Goal: Task Accomplishment & Management: Complete application form

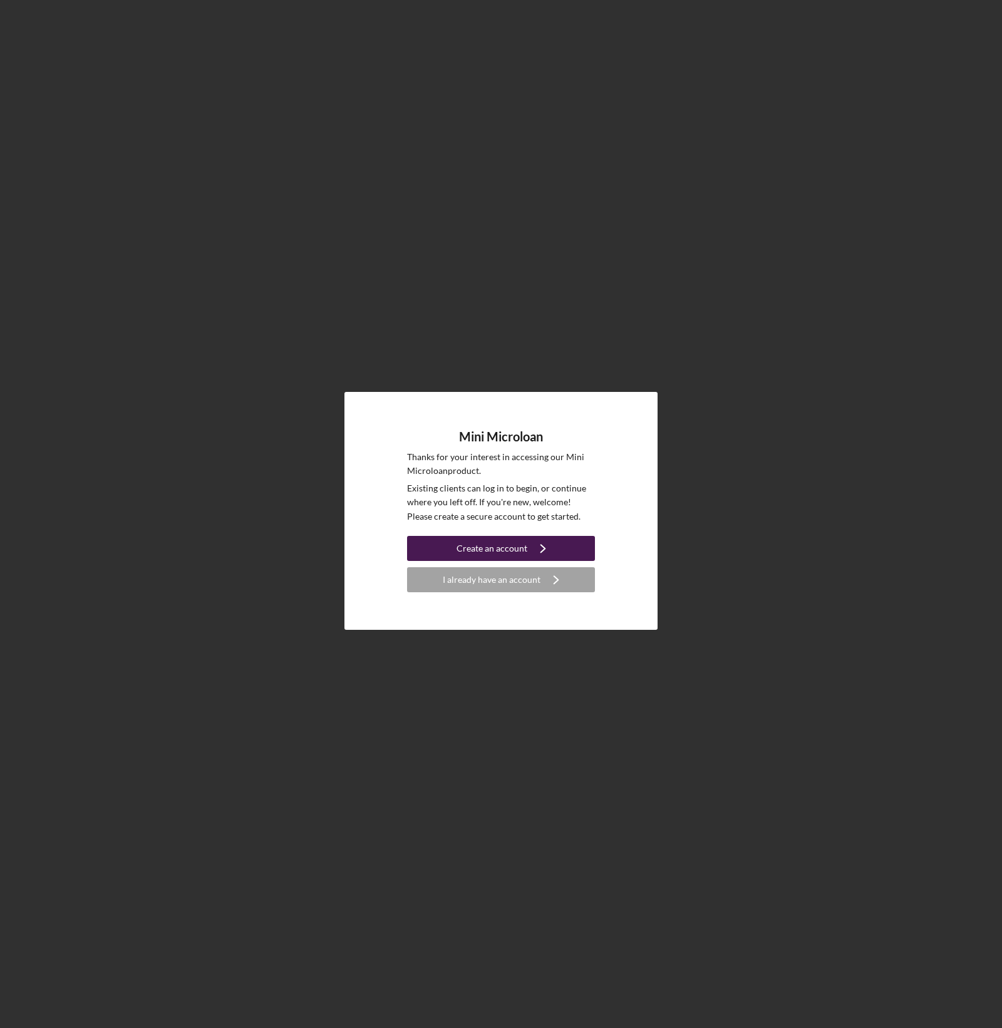
click at [478, 553] on div "Create an account" at bounding box center [491, 548] width 71 height 25
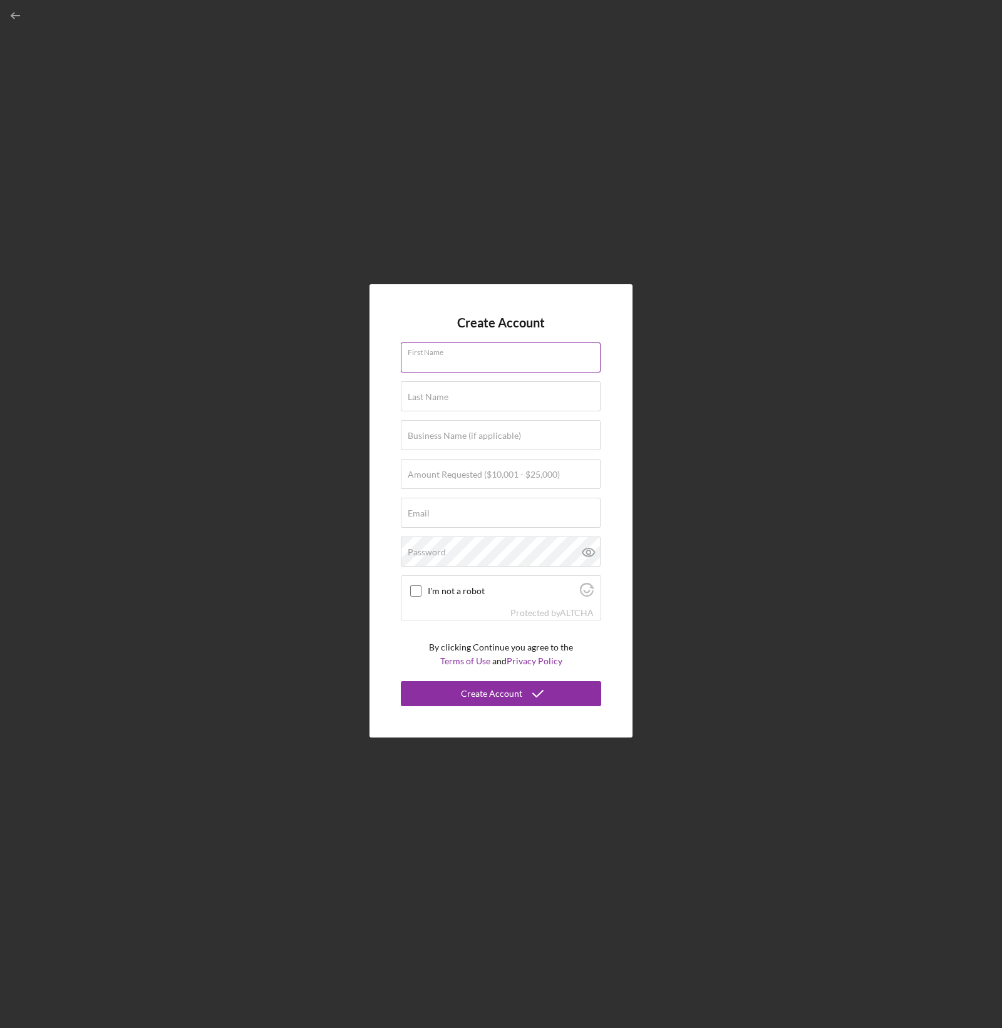
click at [470, 362] on input "First Name" at bounding box center [501, 357] width 200 height 30
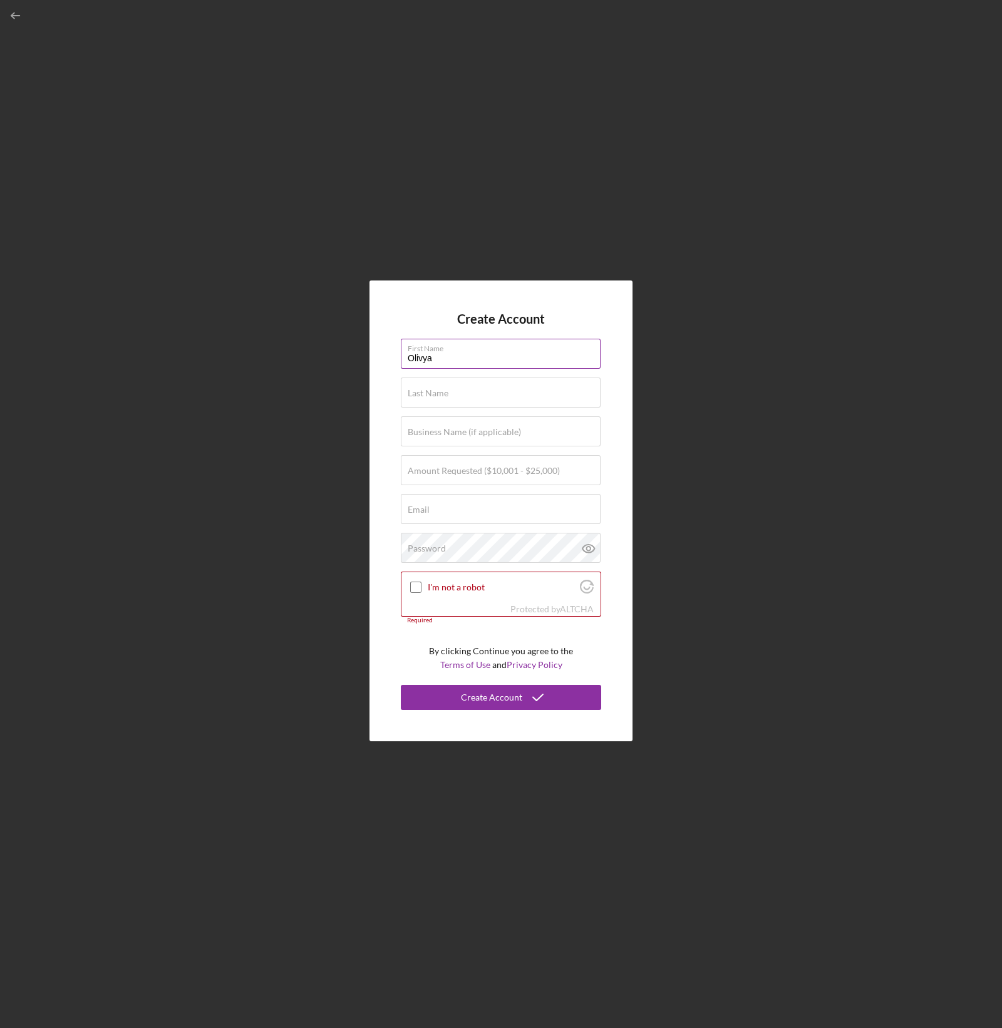
type input "Olivya"
type input "S"
click at [438, 390] on div "Last Name Required" at bounding box center [501, 393] width 200 height 31
type input "Soth"
click at [506, 421] on div "Business Name (if applicable)" at bounding box center [501, 431] width 200 height 31
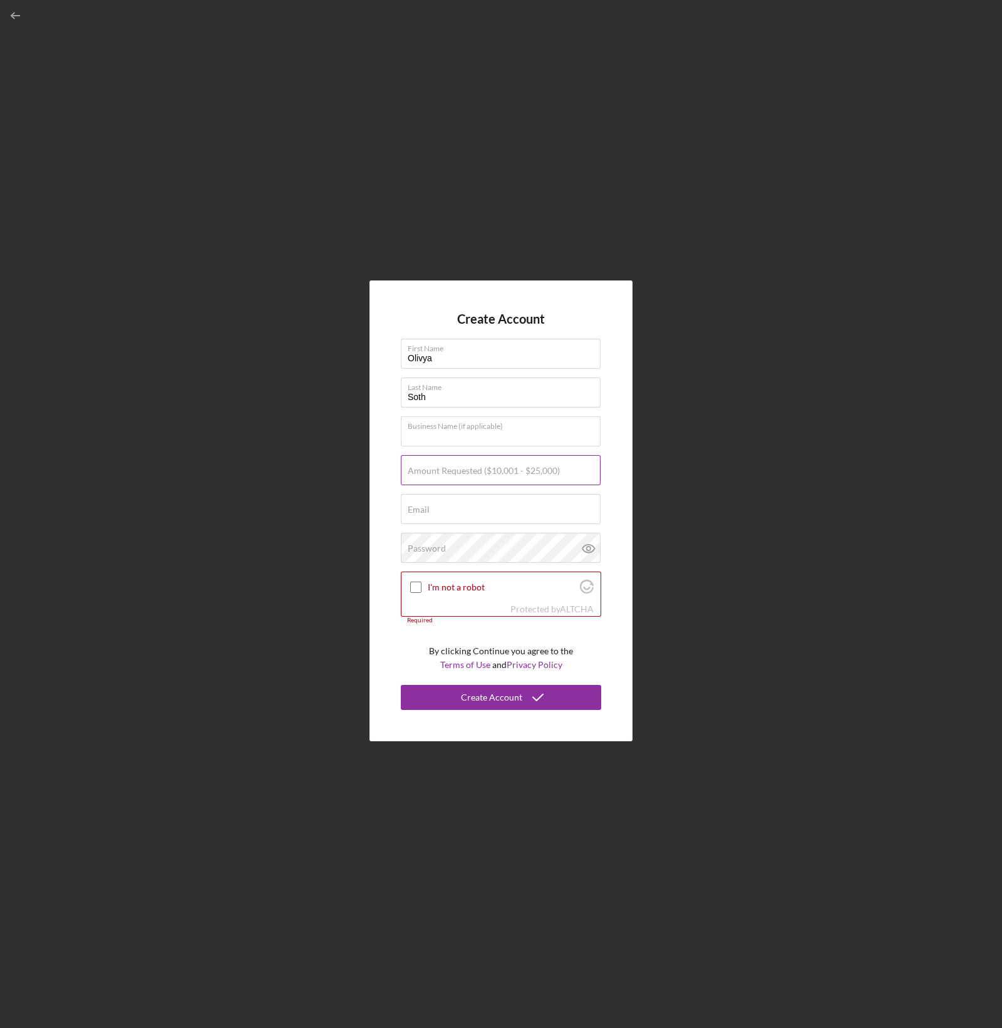
click at [463, 458] on div "Amount Requested ($10,001 - $25,000)" at bounding box center [501, 470] width 200 height 31
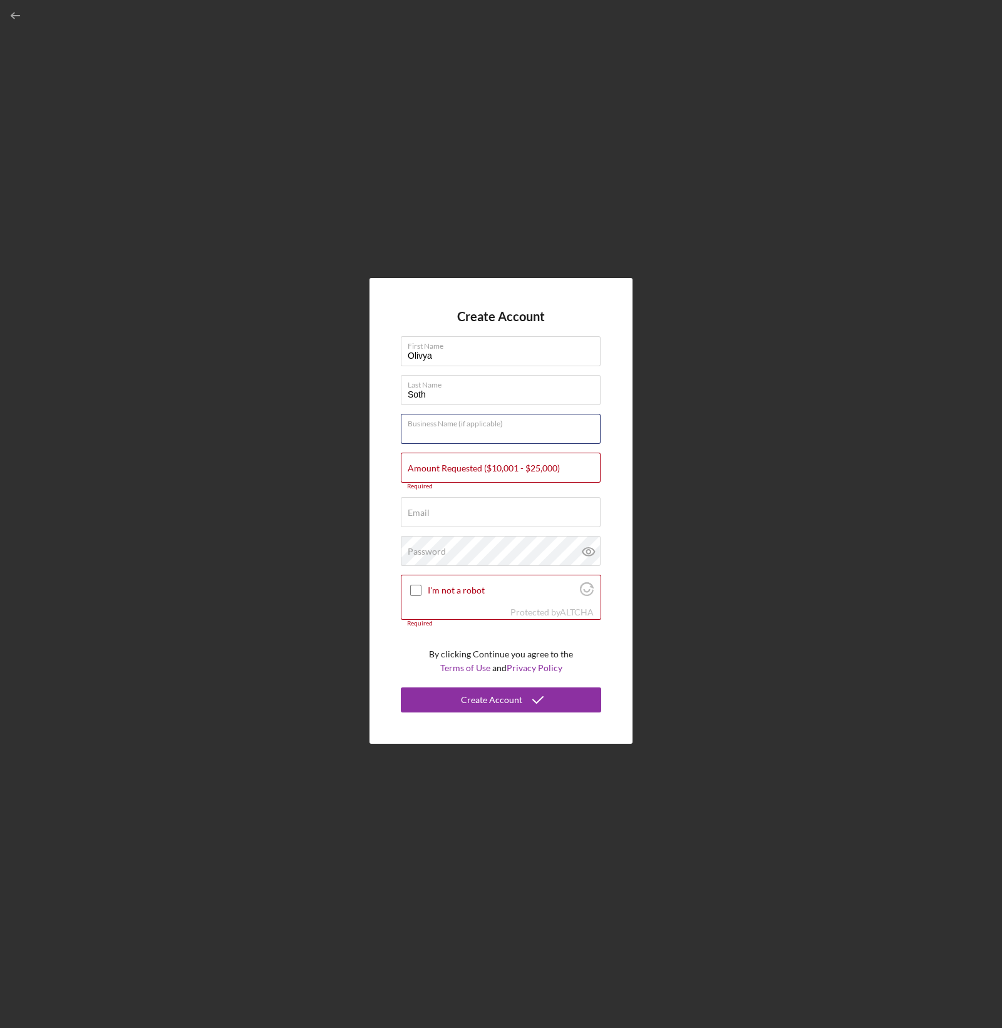
click at [483, 446] on form "Create Account First Name [PERSON_NAME] Last Name [PERSON_NAME] Business Name (…" at bounding box center [501, 511] width 200 height 404
click at [481, 433] on input "Business Name (if applicable)" at bounding box center [501, 429] width 200 height 30
click at [416, 453] on input "Amount Requested ($10,001 - $25,000)" at bounding box center [501, 468] width 200 height 30
click at [465, 438] on input "Business Name (if applicable)" at bounding box center [501, 429] width 200 height 30
click at [491, 436] on input "Business Name (if applicable)" at bounding box center [501, 429] width 200 height 30
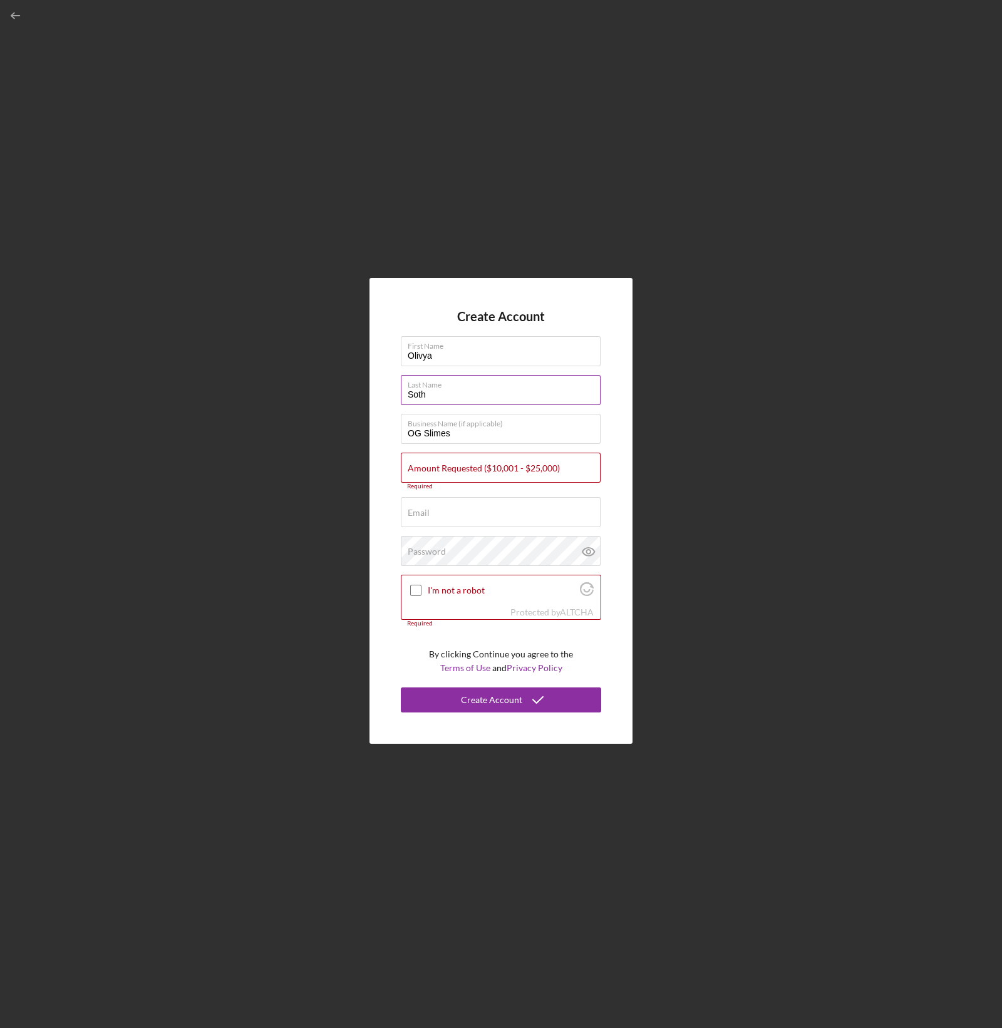
click at [432, 402] on input "Soth" at bounding box center [501, 390] width 200 height 30
click at [523, 515] on input "Email" at bounding box center [501, 512] width 200 height 30
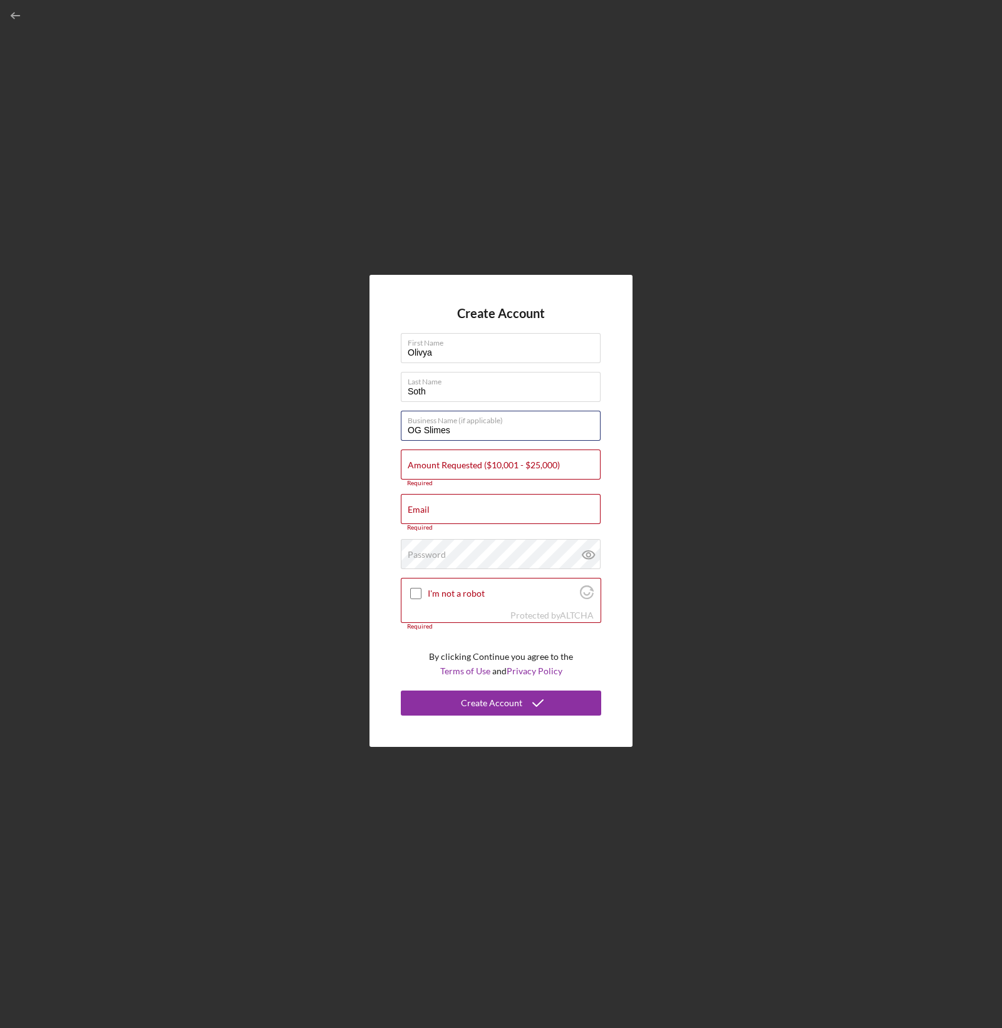
drag, startPoint x: 475, startPoint y: 434, endPoint x: 299, endPoint y: 428, distance: 176.0
click at [299, 429] on div "Create Account First Name [PERSON_NAME] Last Name [PERSON_NAME] Business Name (…" at bounding box center [500, 511] width 989 height 1022
type input "Slime OG"
click at [436, 473] on input "Amount Requested ($10,001 - $25,000)" at bounding box center [501, 465] width 200 height 30
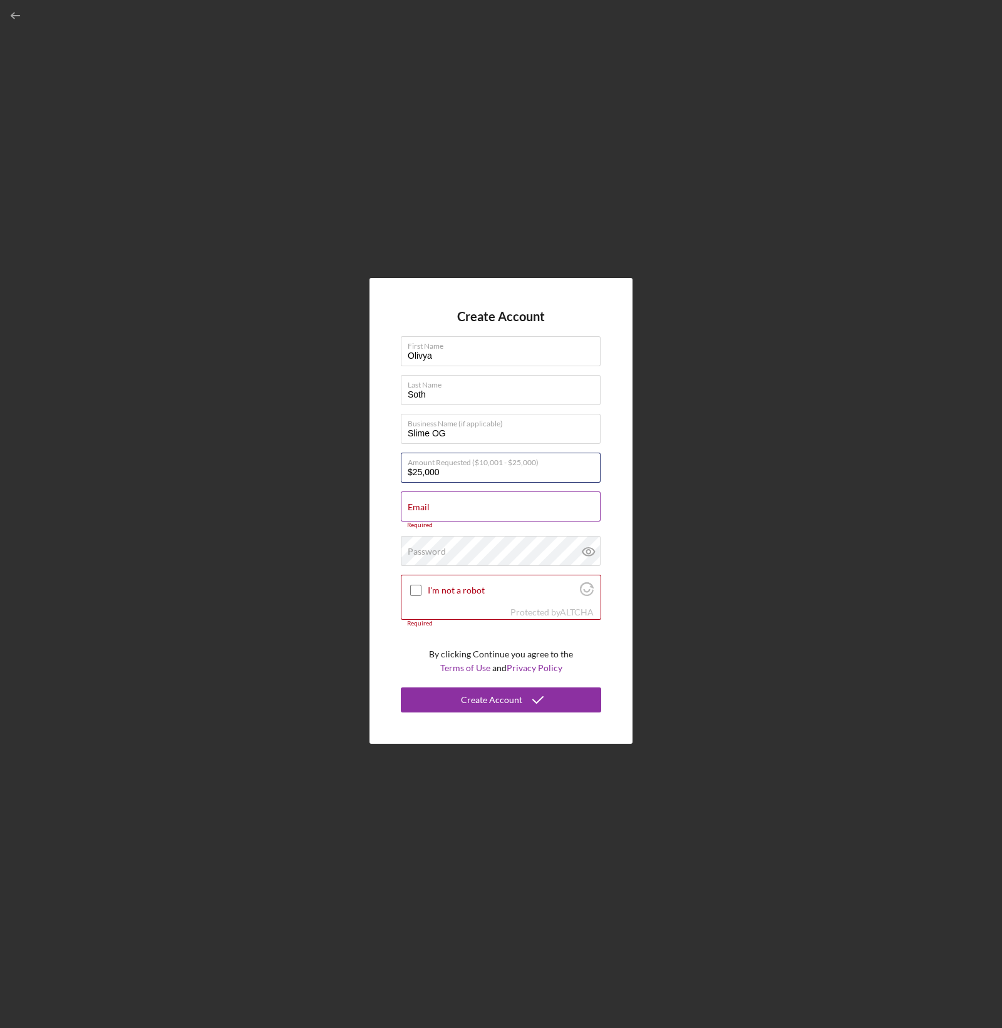
type input "$25,000"
click at [483, 513] on input "Email" at bounding box center [501, 506] width 200 height 30
type input "[EMAIL_ADDRESS][DOMAIN_NAME]"
click at [588, 548] on icon at bounding box center [588, 545] width 31 height 31
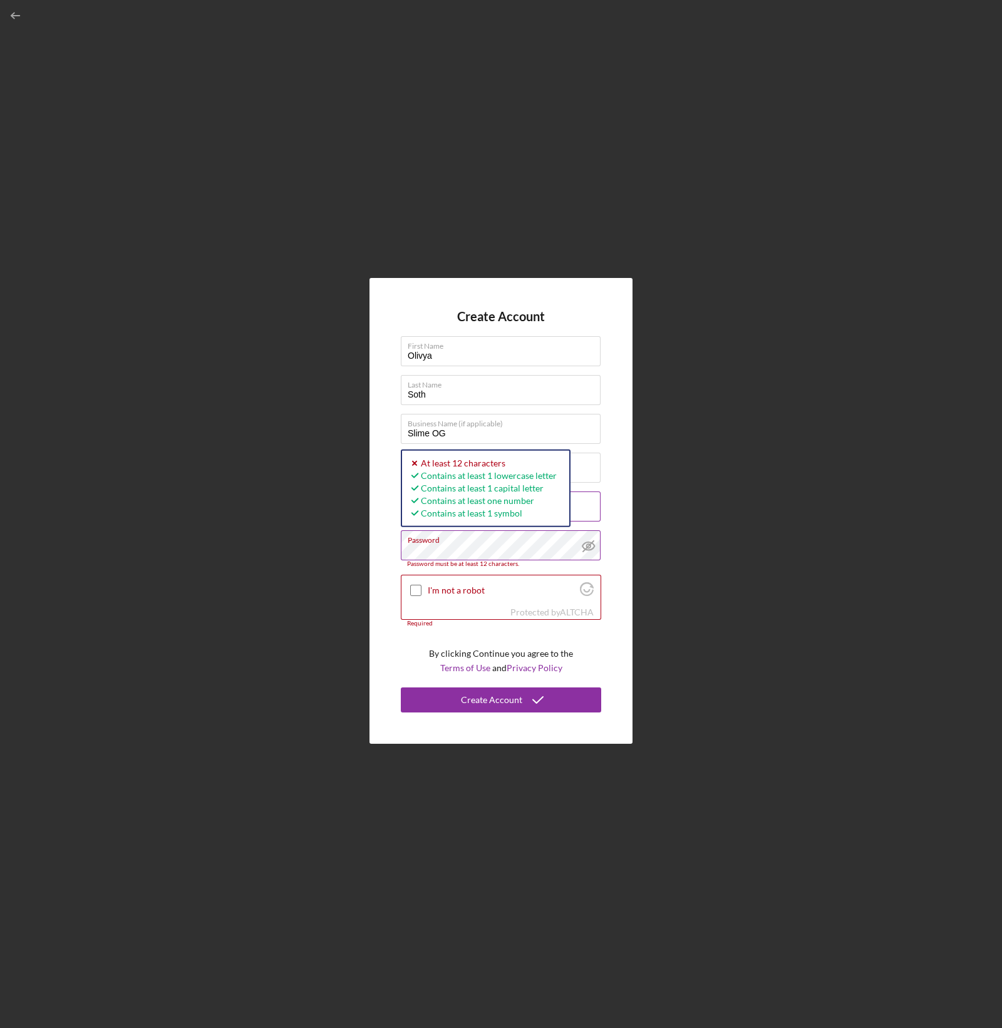
click at [342, 543] on div "Create Account First Name [PERSON_NAME] Last Name [PERSON_NAME] Business Name (…" at bounding box center [500, 511] width 989 height 1022
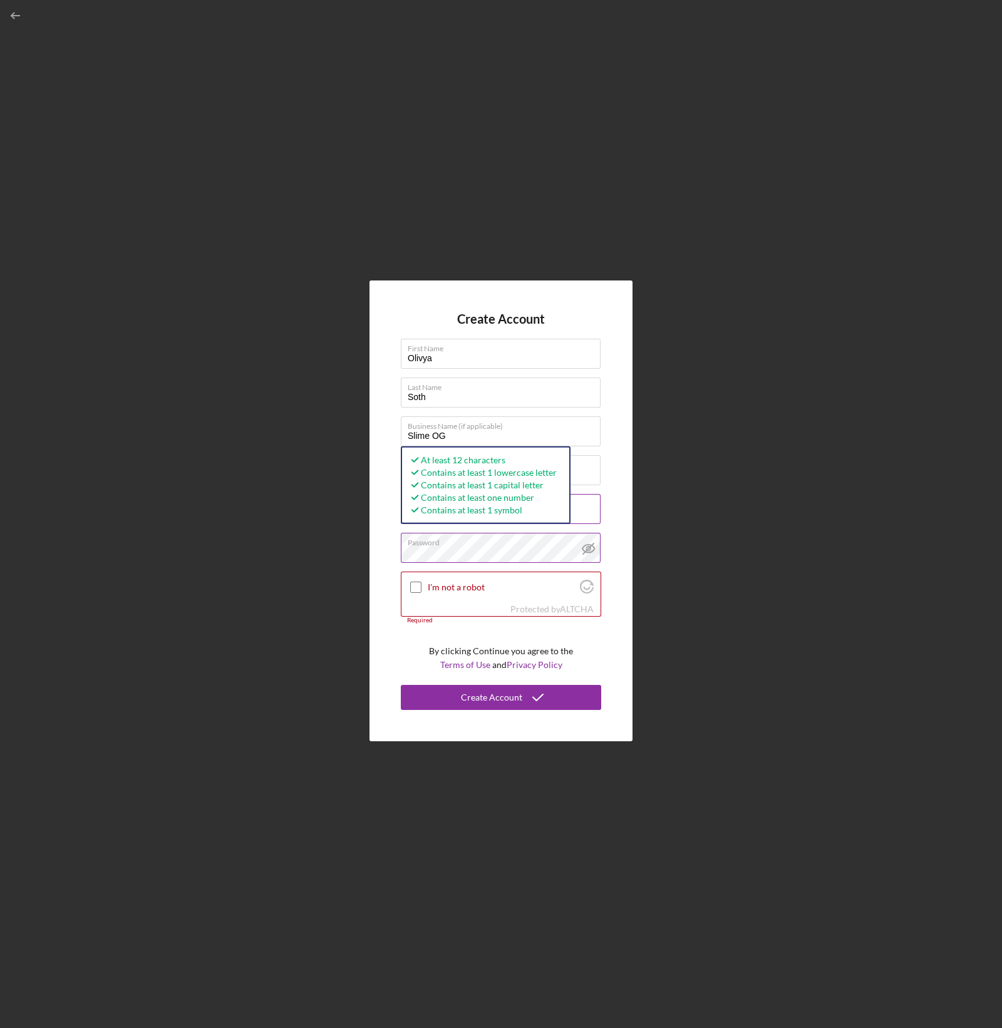
click at [610, 535] on div "Create Account First Name [PERSON_NAME] Last Name [PERSON_NAME] Business Name (…" at bounding box center [500, 510] width 263 height 460
click at [388, 554] on div "Create Account First Name [PERSON_NAME] Last Name [PERSON_NAME] Business Name (…" at bounding box center [500, 510] width 263 height 460
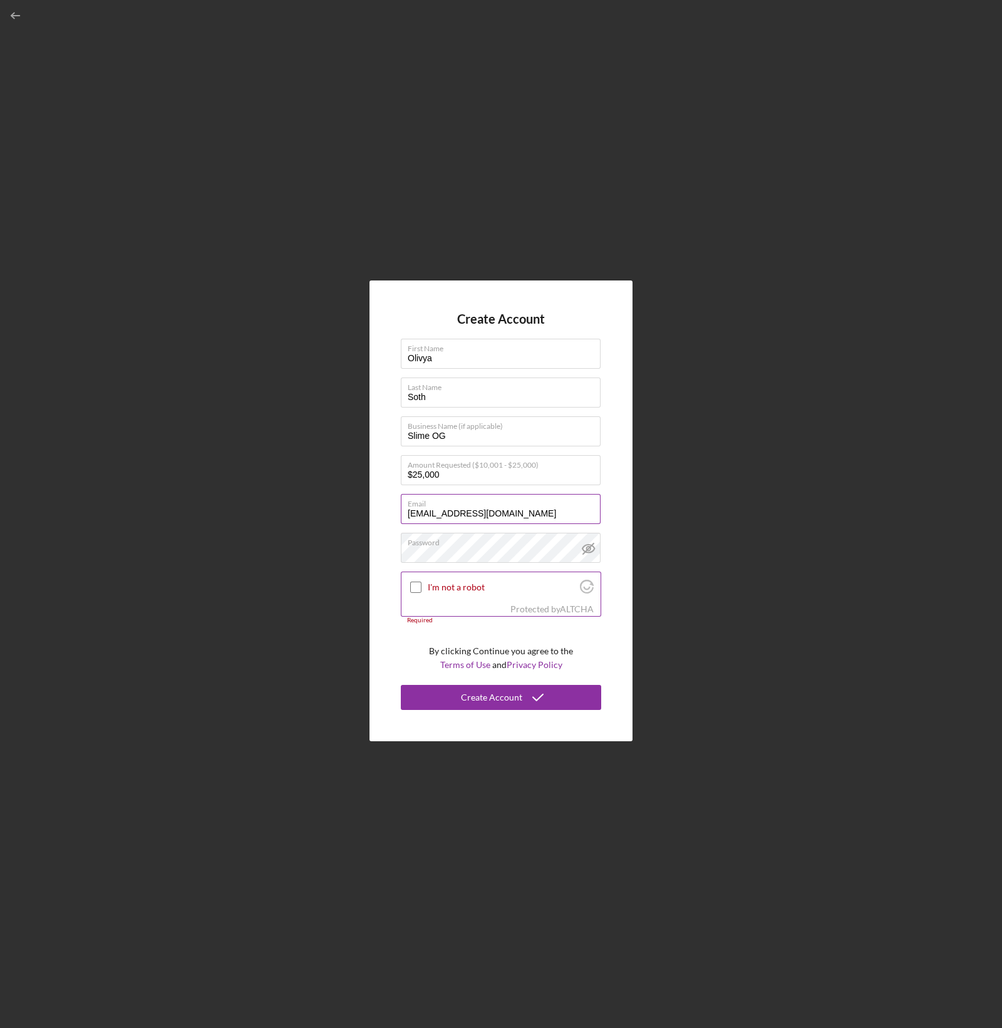
click at [477, 609] on div "Protected by [PERSON_NAME]" at bounding box center [500, 609] width 199 height 14
click at [451, 594] on div "I'm not a robot" at bounding box center [500, 586] width 199 height 29
click at [431, 583] on label "I'm not a robot" at bounding box center [502, 587] width 148 height 10
click at [421, 583] on input "I'm not a robot" at bounding box center [415, 587] width 11 height 11
checkbox input "true"
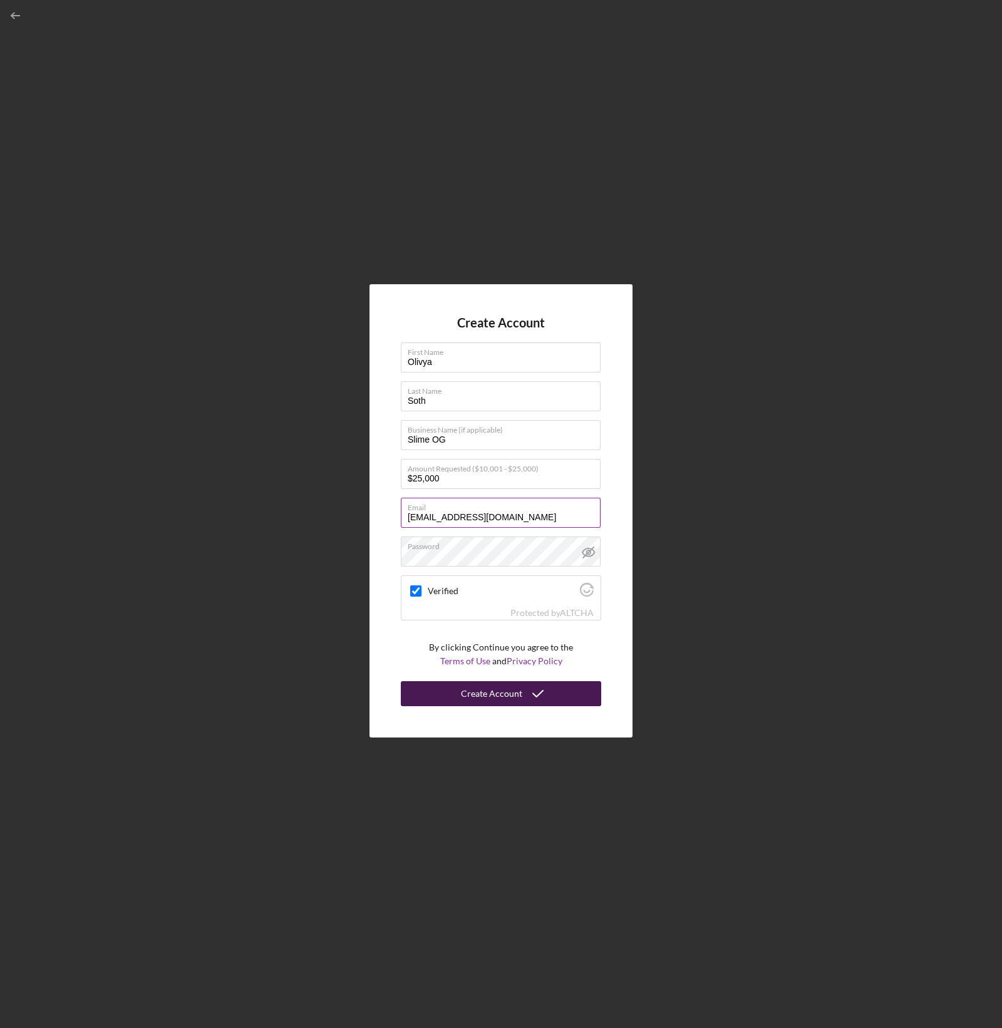
click at [515, 702] on div "Create Account" at bounding box center [491, 693] width 61 height 25
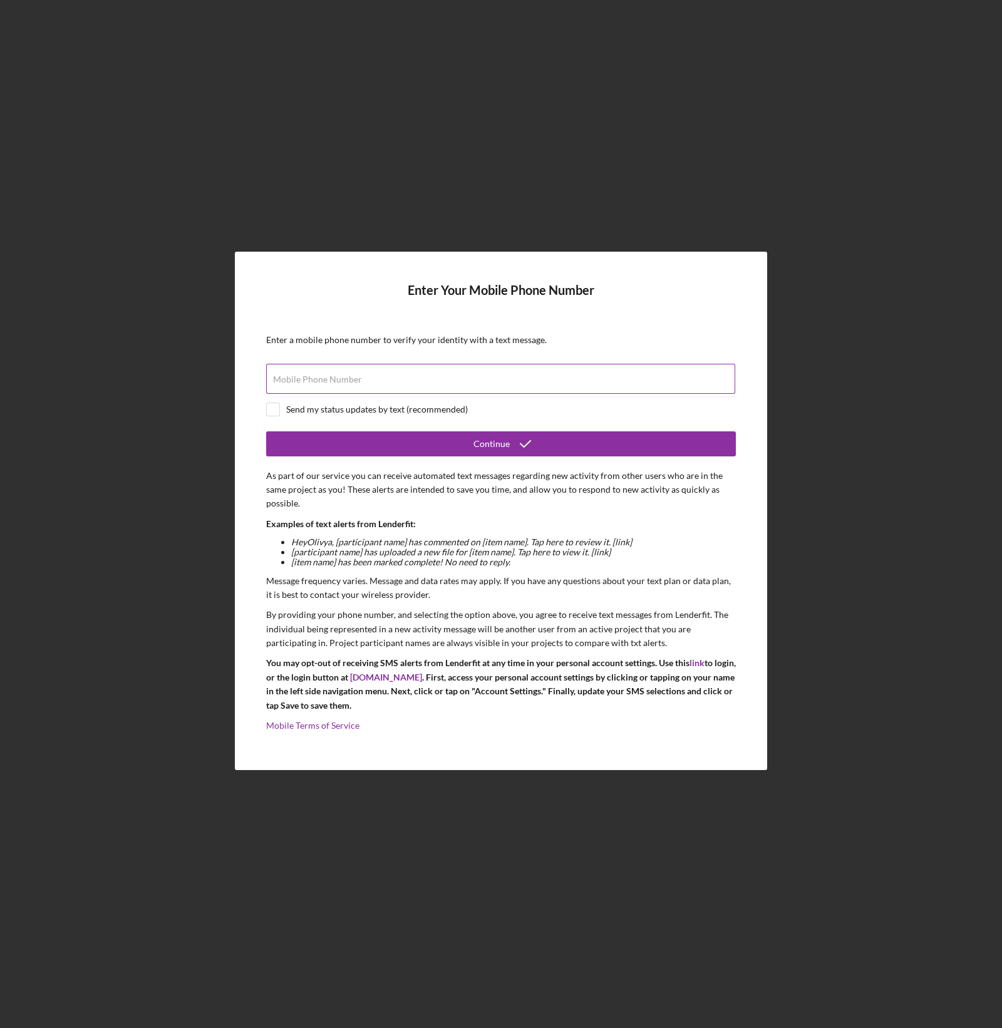
click at [301, 376] on label "Mobile Phone Number" at bounding box center [317, 379] width 89 height 10
click at [301, 376] on input "Mobile Phone Number" at bounding box center [500, 379] width 469 height 30
type input "[PHONE_NUMBER]"
click at [388, 462] on form "Enter Your Mobile Phone Number Enter a mobile phone number to verify your ident…" at bounding box center [501, 511] width 470 height 456
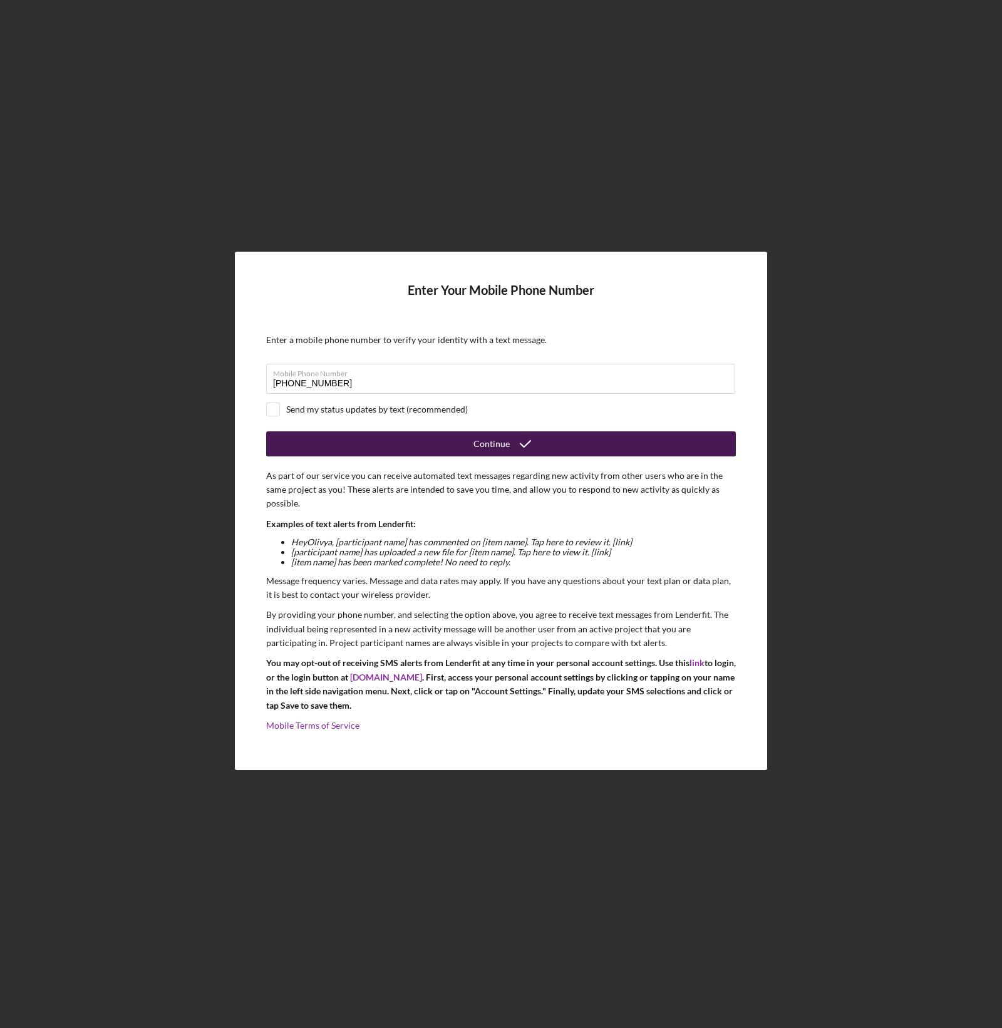
click at [398, 447] on button "Continue" at bounding box center [501, 443] width 470 height 25
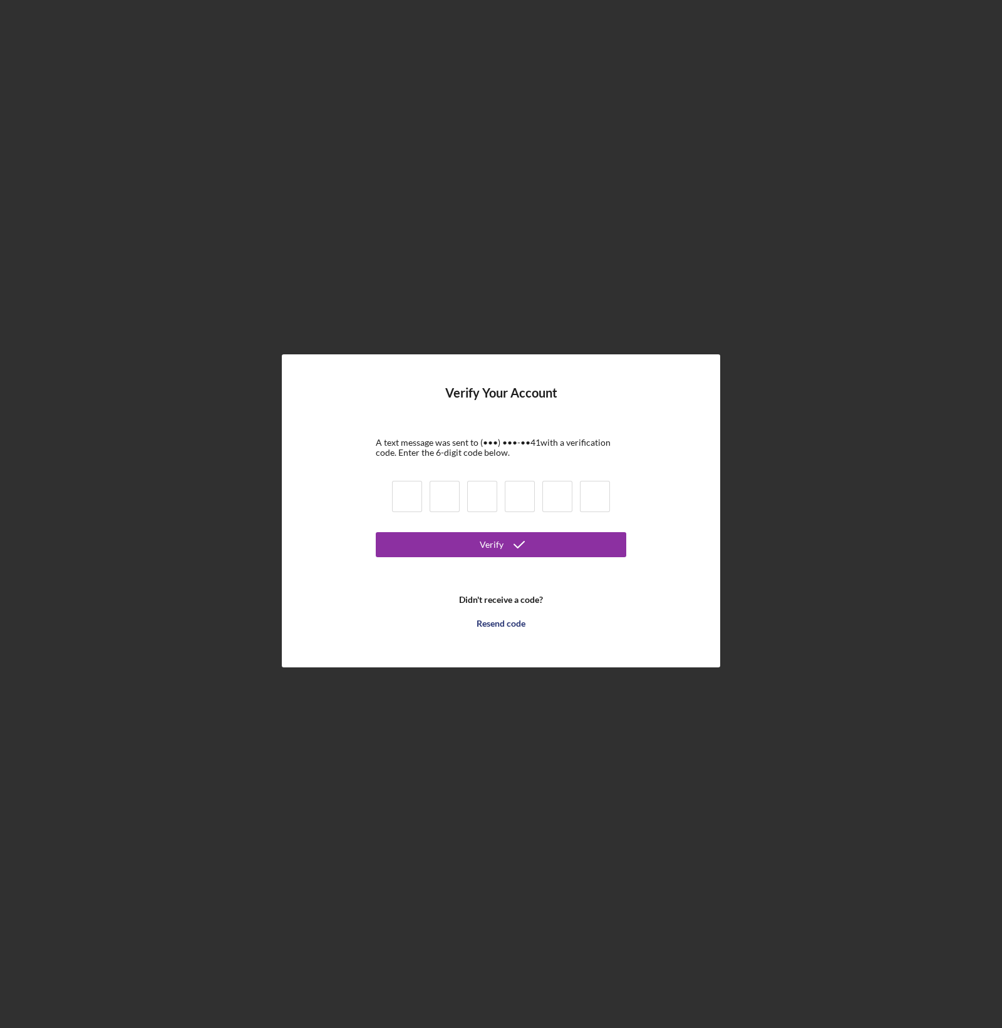
click at [395, 500] on input at bounding box center [407, 496] width 30 height 31
click at [393, 486] on input at bounding box center [407, 496] width 30 height 31
type input "7"
type input "2"
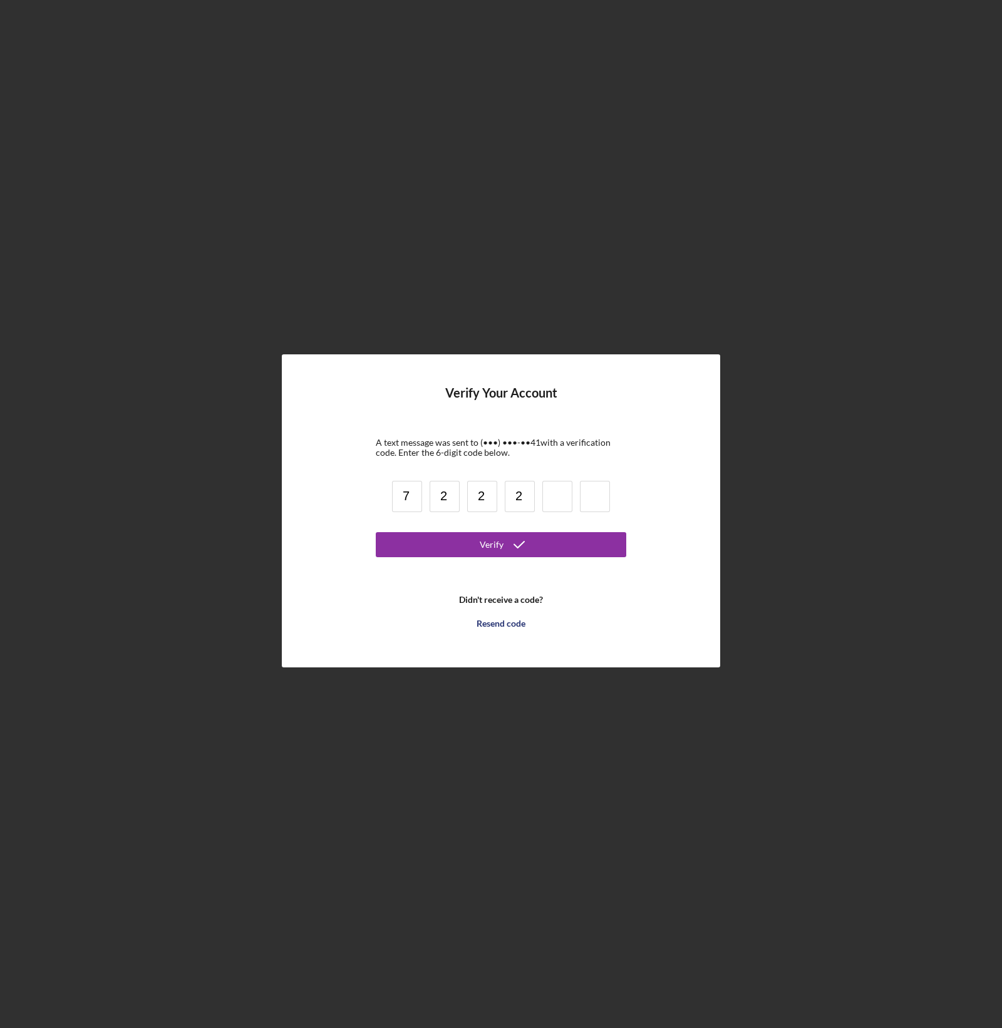
type input "2"
type input "0"
type input "5"
click at [504, 540] on icon "submit" at bounding box center [518, 544] width 31 height 31
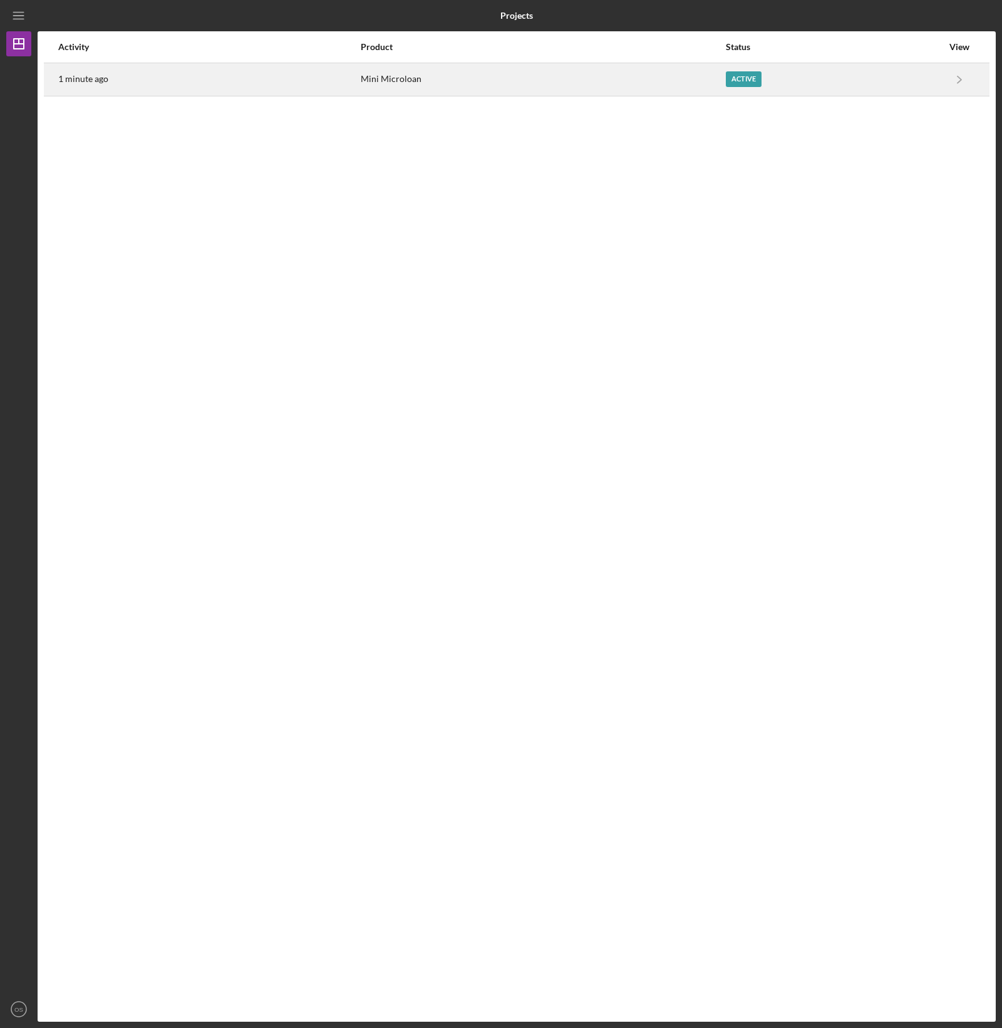
click at [215, 87] on div "1 minute ago" at bounding box center [208, 79] width 301 height 31
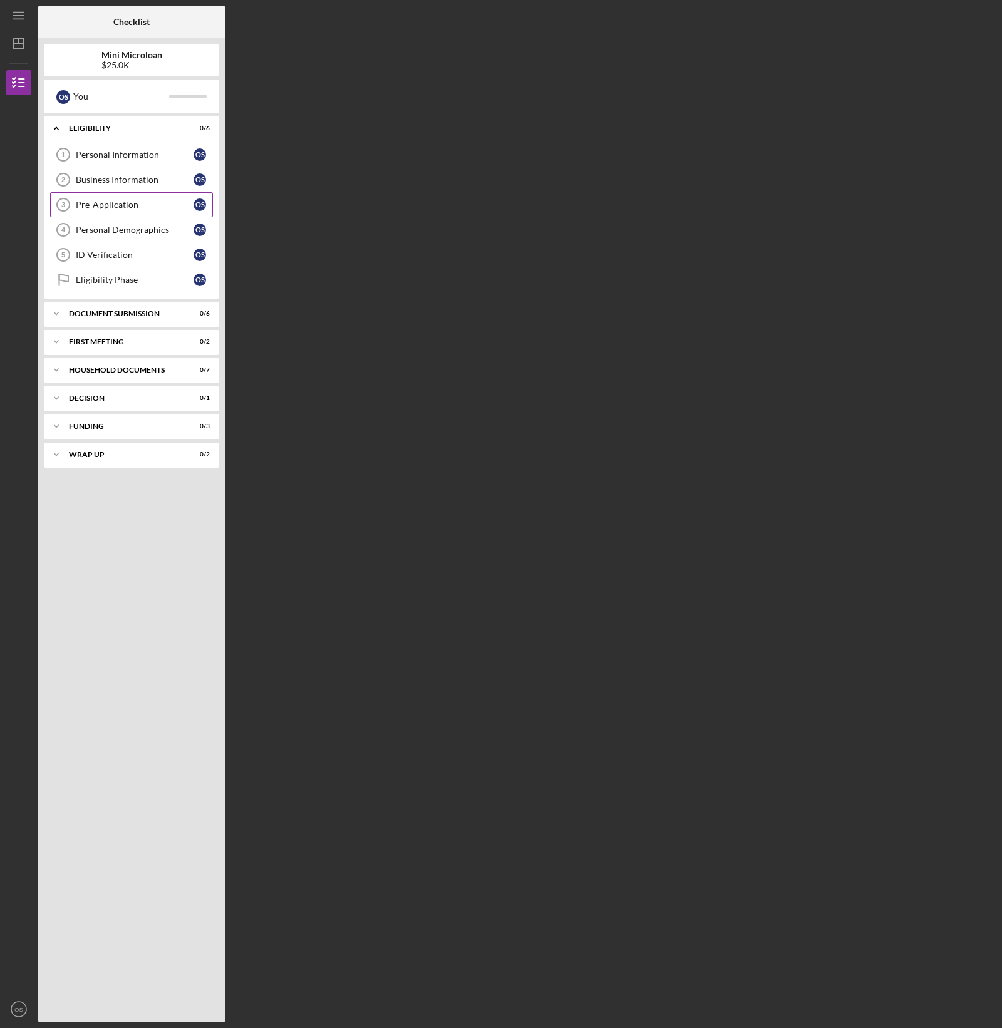
click at [145, 211] on link "Pre-Application 3 Pre-Application O S" at bounding box center [131, 204] width 163 height 25
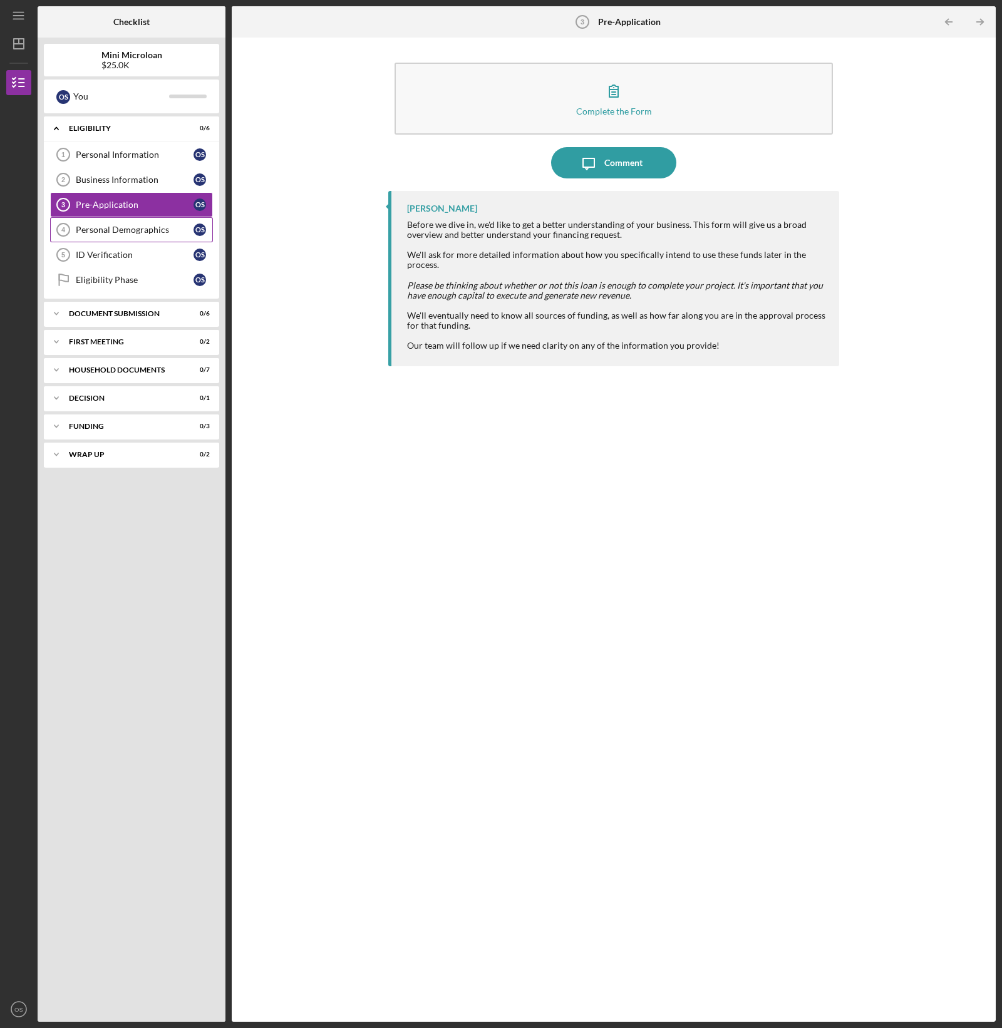
click at [150, 238] on link "Personal Demographics 4 Personal Demographics O S" at bounding box center [131, 229] width 163 height 25
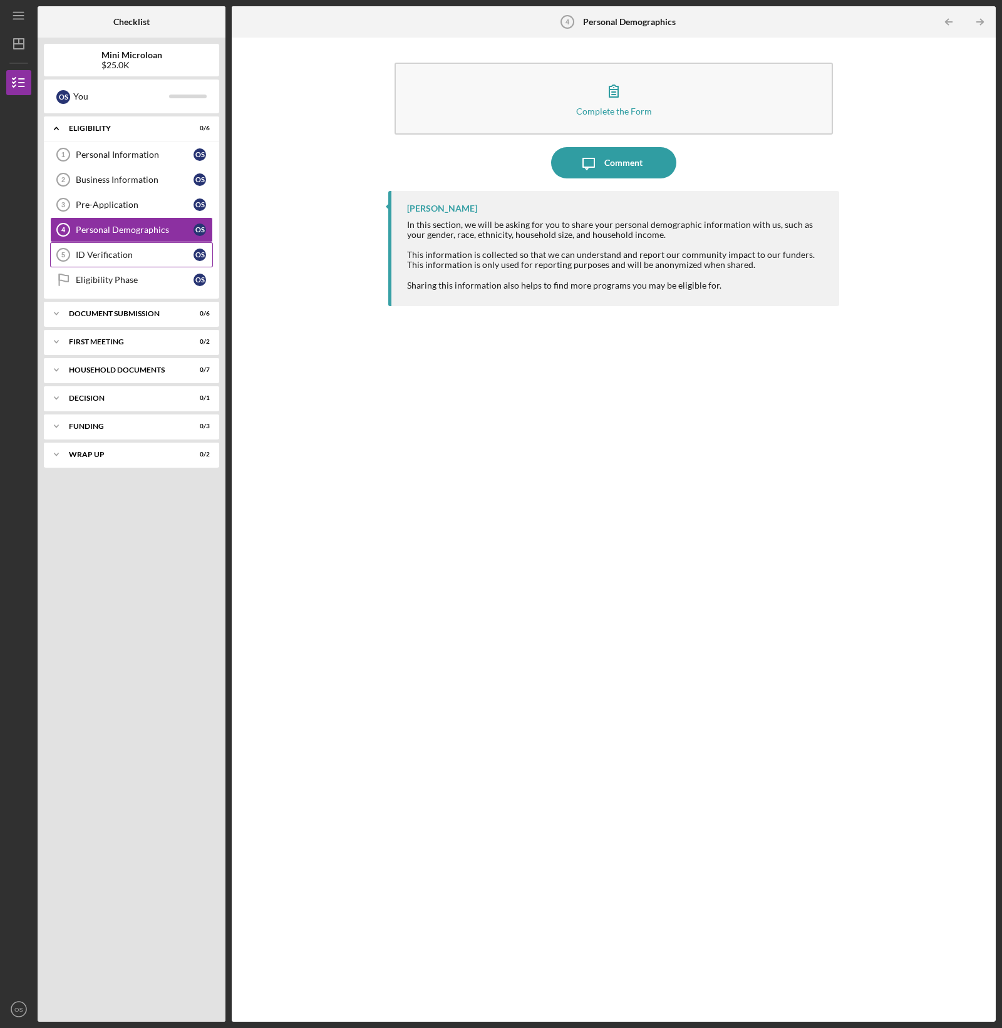
click at [153, 256] on div "ID Verification" at bounding box center [135, 255] width 118 height 10
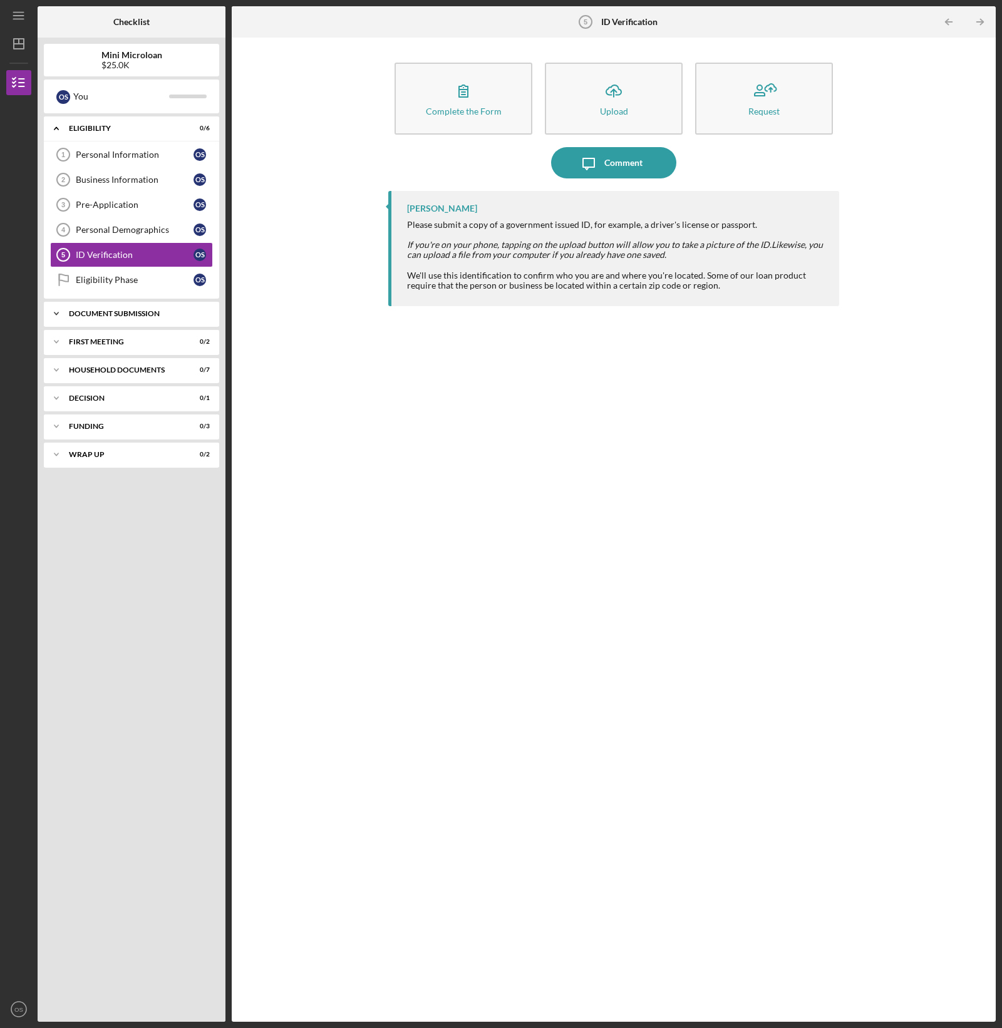
click at [153, 310] on div "Document Submission" at bounding box center [136, 314] width 135 height 8
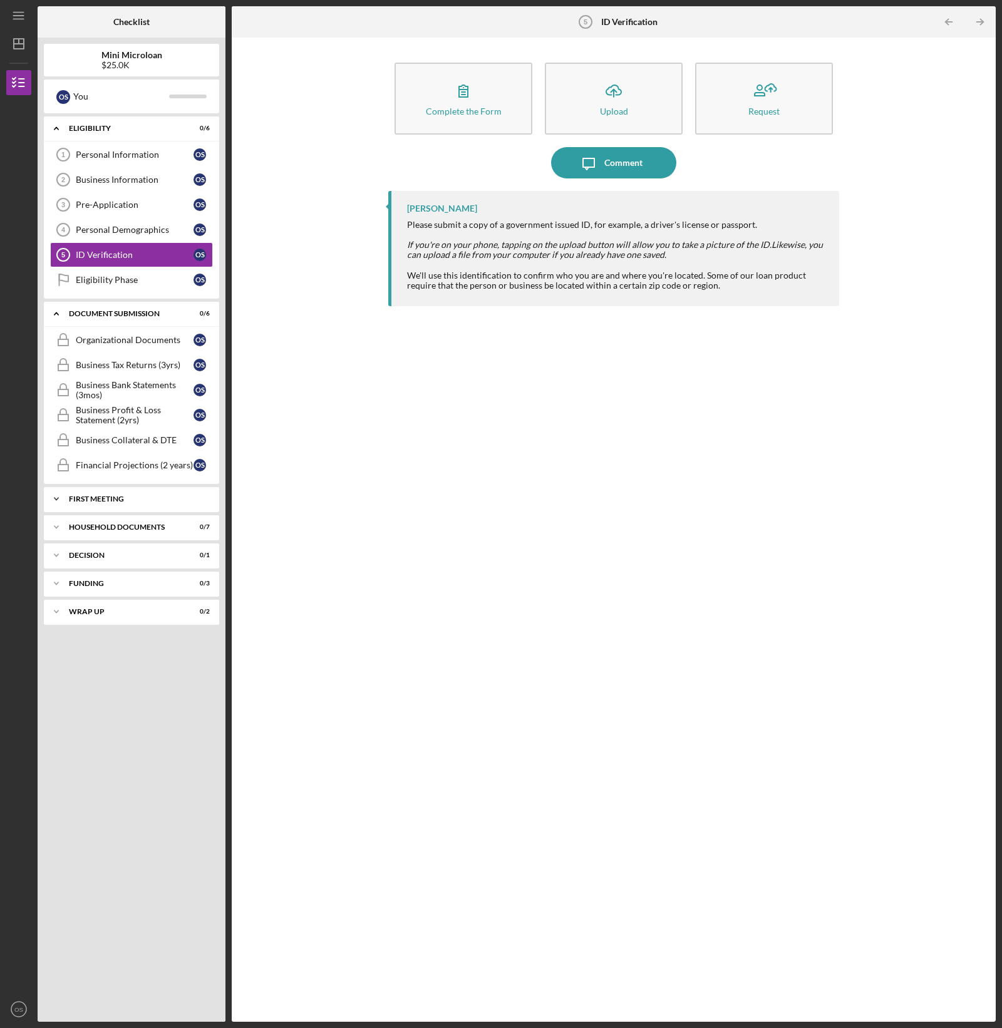
click at [143, 496] on div "First Meeting" at bounding box center [136, 499] width 135 height 8
click at [138, 604] on div "Icon/Expander decision 0 / 1" at bounding box center [131, 612] width 175 height 25
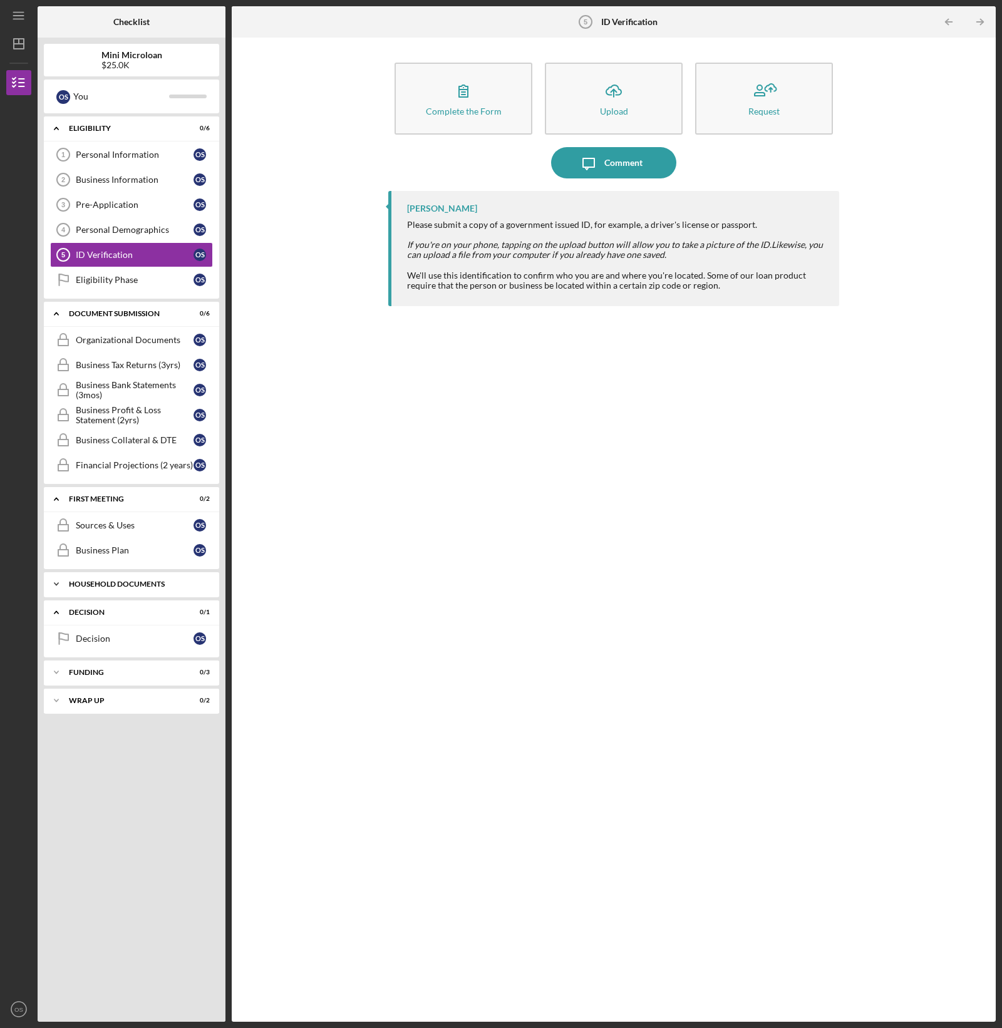
click at [150, 580] on div "Household Documents" at bounding box center [136, 584] width 135 height 8
